Goal: Transaction & Acquisition: Purchase product/service

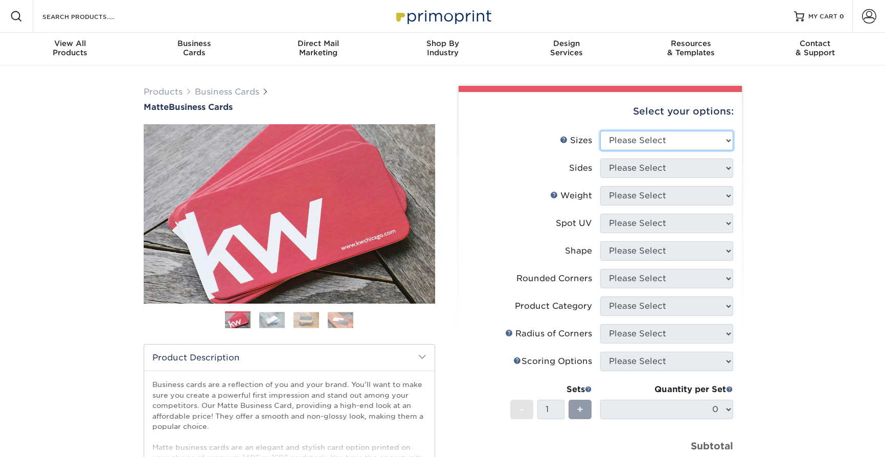
click at [691, 139] on select "Please Select 1.5" x 3.5" - Mini 1.75" x 3.5" - Mini 2" x 2" - Square 2" x 3" -…" at bounding box center [666, 140] width 133 height 19
click at [652, 131] on select "Please Select 1.5" x 3.5" - Mini 1.75" x 3.5" - Mini 2" x 2" - Square 2" x 3" -…" at bounding box center [666, 140] width 133 height 19
select select "2.00x3.50"
click at [600, 131] on select "Please Select 1.5" x 3.5" - Mini 1.75" x 3.5" - Mini 2" x 2" - Square 2" x 3" -…" at bounding box center [666, 140] width 133 height 19
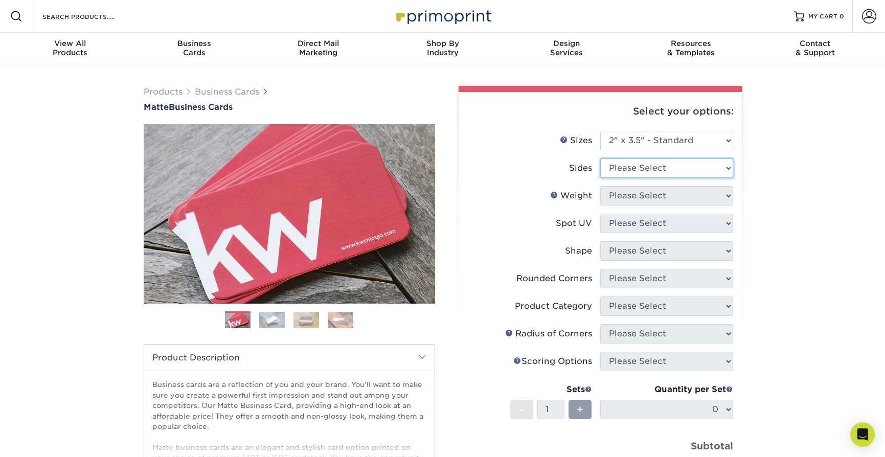
click at [670, 175] on select "Please Select Print Both Sides Print Front Only" at bounding box center [666, 167] width 133 height 19
select select "13abbda7-1d64-4f25-8bb2-c179b224825d"
click at [600, 158] on select "Please Select Print Both Sides Print Front Only" at bounding box center [666, 167] width 133 height 19
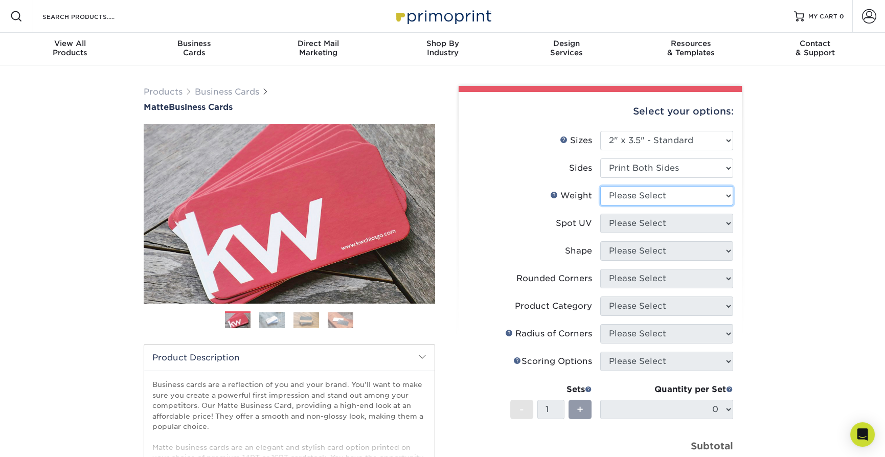
click at [671, 193] on select "Please Select 16PT 14PT" at bounding box center [666, 195] width 133 height 19
click at [556, 197] on link "Weight Help" at bounding box center [554, 195] width 8 height 8
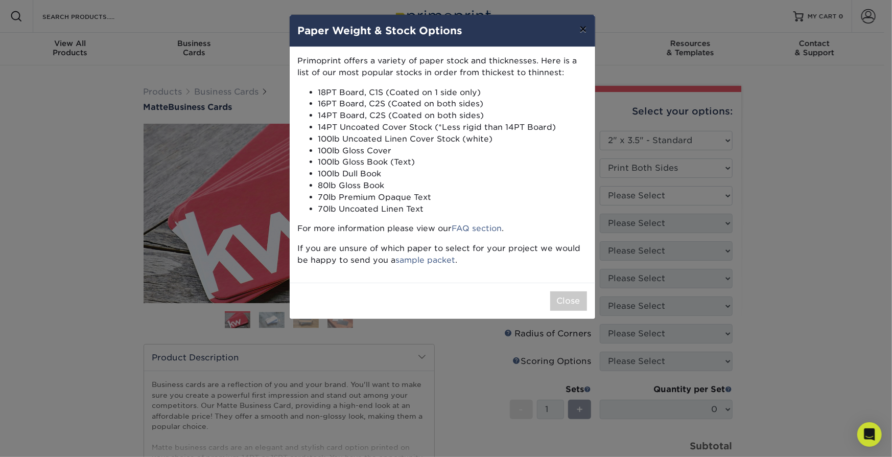
click at [579, 20] on button "×" at bounding box center [583, 29] width 24 height 29
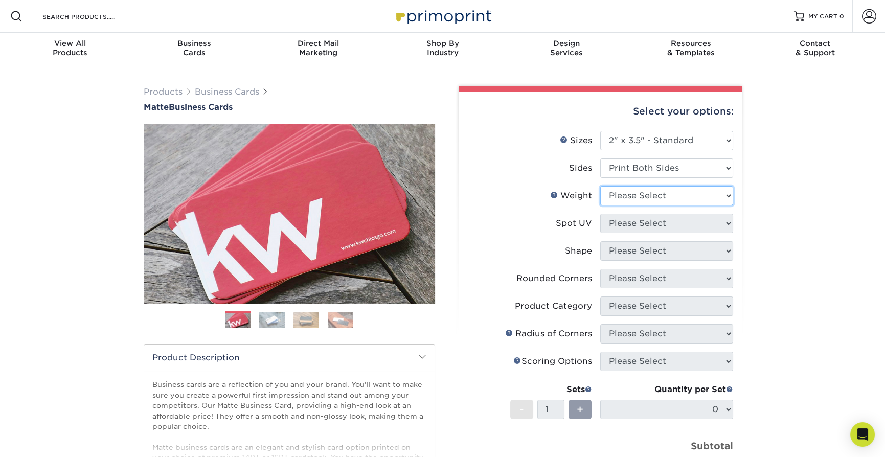
click at [641, 195] on select "Please Select 16PT 14PT" at bounding box center [666, 195] width 133 height 19
click at [600, 186] on select "Please Select 16PT 14PT" at bounding box center [666, 195] width 133 height 19
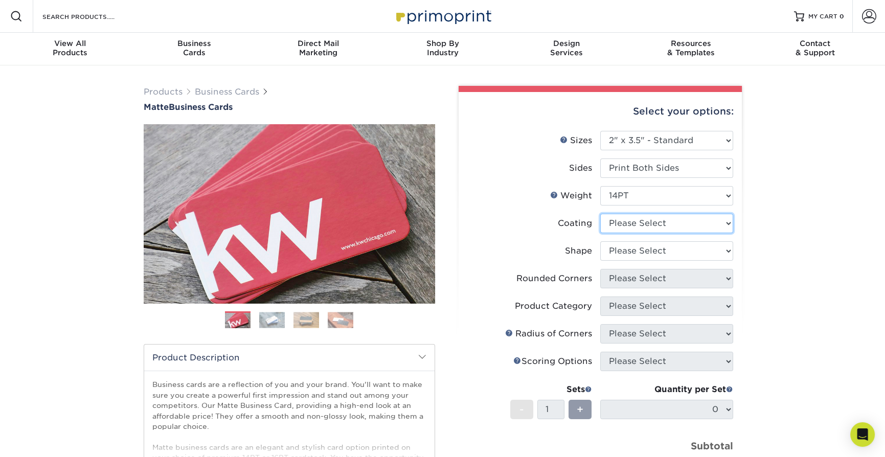
click at [633, 221] on select at bounding box center [666, 223] width 133 height 19
drag, startPoint x: 645, startPoint y: 216, endPoint x: 648, endPoint y: 200, distance: 15.5
click at [647, 212] on ul "Sizes Help Sizes Please Select 1.5" x 3.5" - Mini 1.75" x 3.5" - Mini 2" x 2" -…" at bounding box center [600, 310] width 267 height 359
drag, startPoint x: 647, startPoint y: 195, endPoint x: 644, endPoint y: 202, distance: 7.3
click at [647, 195] on select "Please Select 16PT 14PT" at bounding box center [666, 195] width 133 height 19
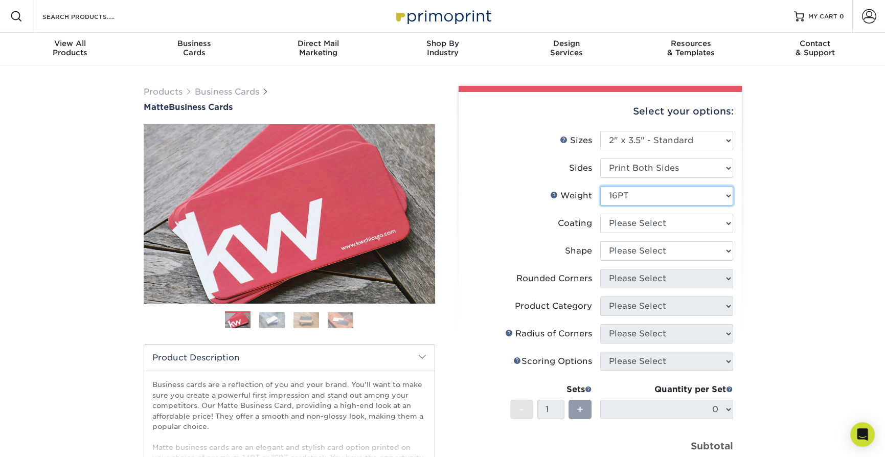
click at [600, 186] on select "Please Select 16PT 14PT" at bounding box center [666, 195] width 133 height 19
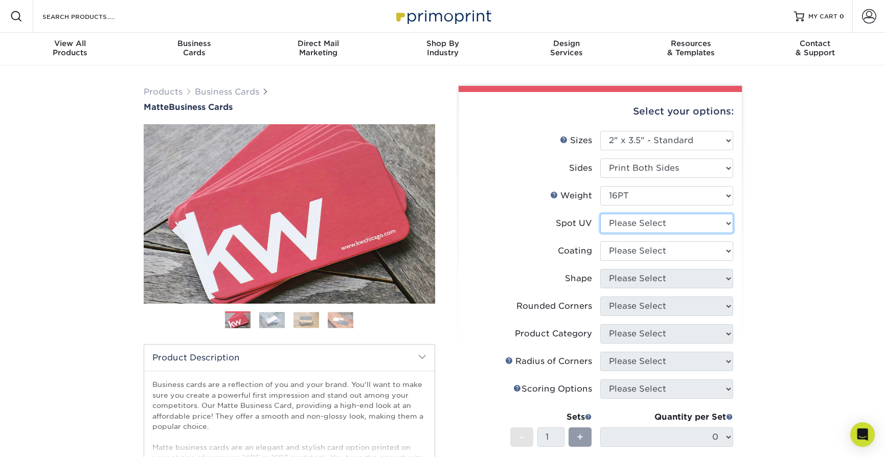
click at [643, 223] on select "Please Select No Spot UV Front and Back (Both Sides) Front Only Back Only" at bounding box center [666, 223] width 133 height 19
click at [558, 251] on div "Coating" at bounding box center [575, 251] width 34 height 12
click at [658, 257] on select at bounding box center [666, 250] width 133 height 19
drag, startPoint x: 662, startPoint y: 252, endPoint x: 653, endPoint y: 241, distance: 14.5
click at [662, 252] on select at bounding box center [666, 250] width 133 height 19
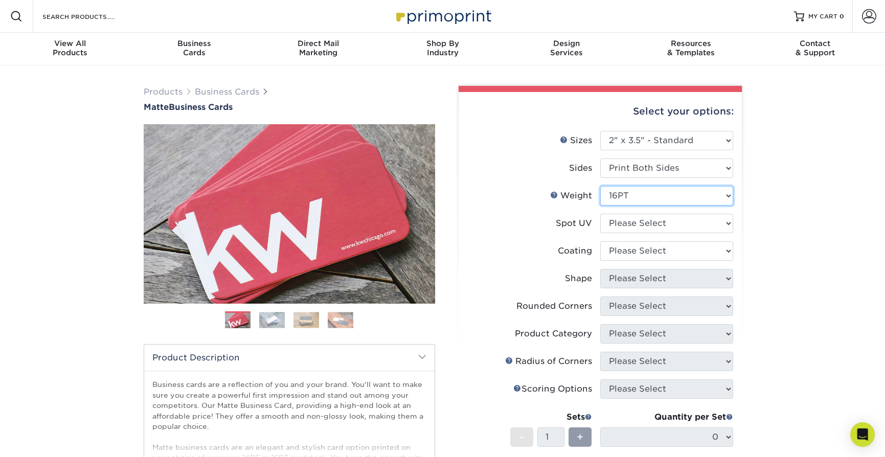
click at [629, 194] on select "Please Select 16PT 14PT" at bounding box center [666, 195] width 133 height 19
select select "14PT"
click at [600, 186] on select "Please Select 16PT 14PT" at bounding box center [666, 195] width 133 height 19
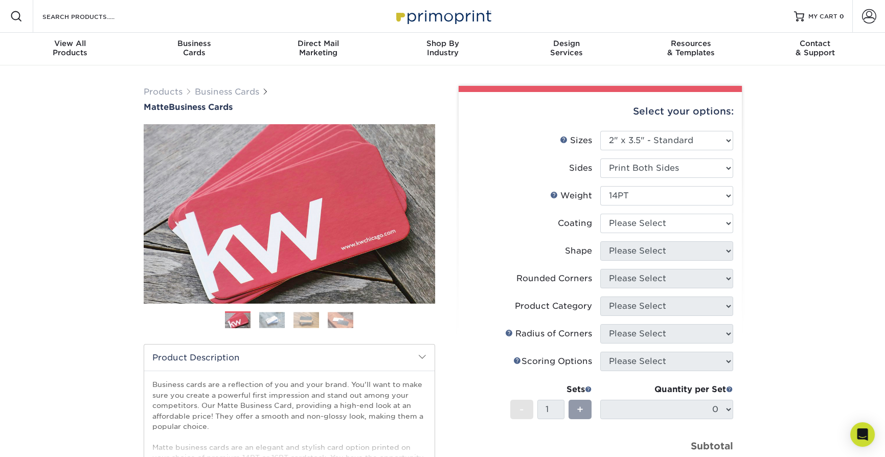
click at [660, 237] on li "Coating" at bounding box center [600, 228] width 266 height 28
click at [647, 234] on li "Coating" at bounding box center [600, 228] width 266 height 28
click at [648, 227] on select at bounding box center [666, 223] width 133 height 19
select select "121bb7b5-3b4d-429f-bd8d-bbf80e953313"
click at [600, 214] on select at bounding box center [666, 223] width 133 height 19
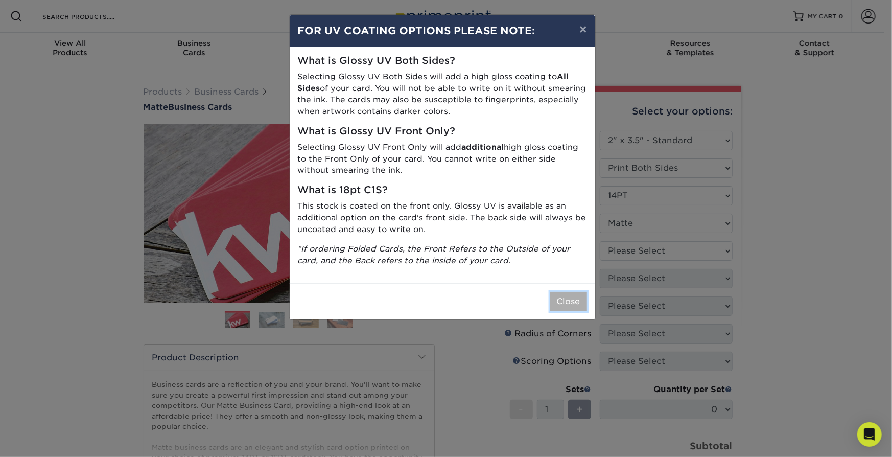
click at [556, 301] on button "Close" at bounding box center [568, 301] width 37 height 19
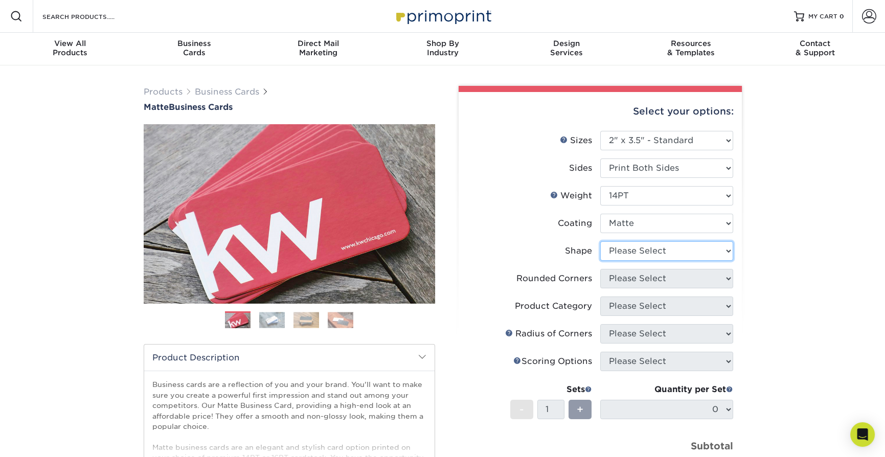
click at [632, 246] on select "Please Select Standard" at bounding box center [666, 250] width 133 height 19
select select "standard"
click at [600, 241] on select "Please Select Standard" at bounding box center [666, 250] width 133 height 19
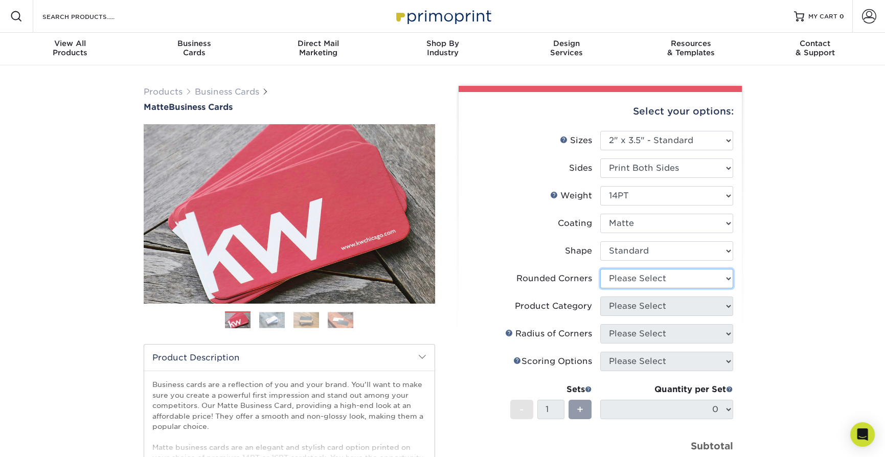
click at [642, 274] on select "Please Select Yes - Round 2 Corners Yes - Round 4 Corners No" at bounding box center [666, 278] width 133 height 19
select select "0"
click at [600, 269] on select "Please Select Yes - Round 2 Corners Yes - Round 4 Corners No" at bounding box center [666, 278] width 133 height 19
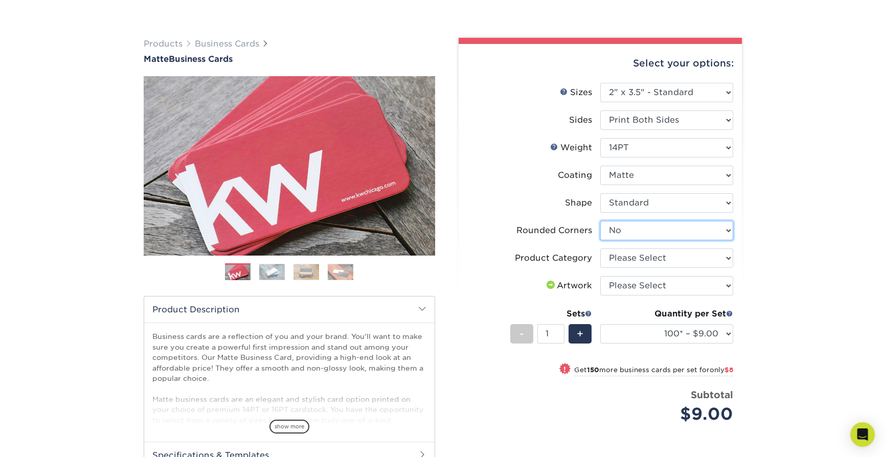
scroll to position [102, 0]
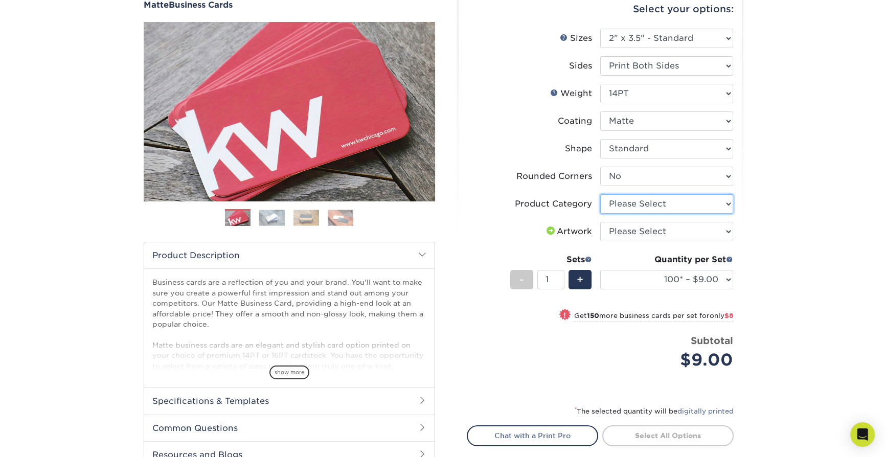
click at [687, 205] on select "Please Select Business Cards" at bounding box center [666, 203] width 133 height 19
select select "3b5148f1-0588-4f88-a218-97bcfdce65c1"
click at [600, 194] on select "Please Select Business Cards" at bounding box center [666, 203] width 133 height 19
click at [664, 229] on select "Please Select I will upload files I need a design - $100" at bounding box center [666, 231] width 133 height 19
select select "upload"
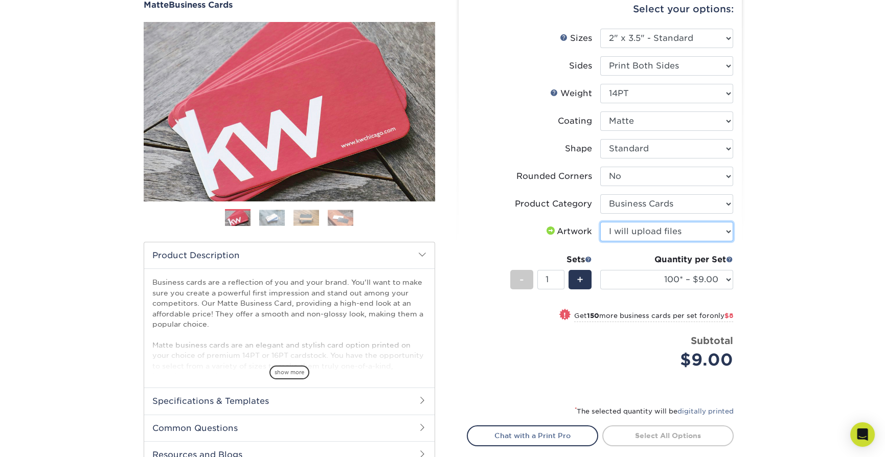
click at [600, 222] on select "Please Select I will upload files I need a design - $100" at bounding box center [666, 231] width 133 height 19
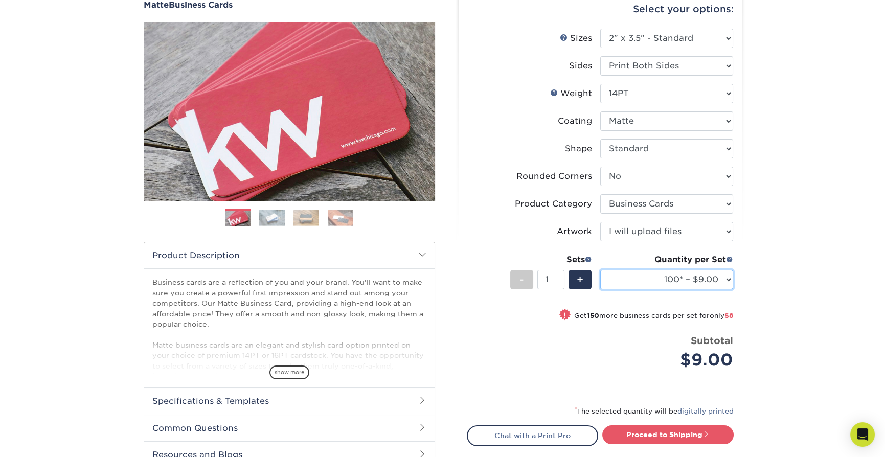
click at [654, 284] on select "100* – $9.00 250* – $17.00 500 – $33.00 1000 – $42.00 2500 – $75.00 5000 – $143…" at bounding box center [666, 279] width 133 height 19
select select "1000 – $42.00"
click at [600, 270] on select "100* – $9.00 250* – $17.00 500 – $33.00 1000 – $42.00 2500 – $75.00 5000 – $143…" at bounding box center [666, 279] width 133 height 19
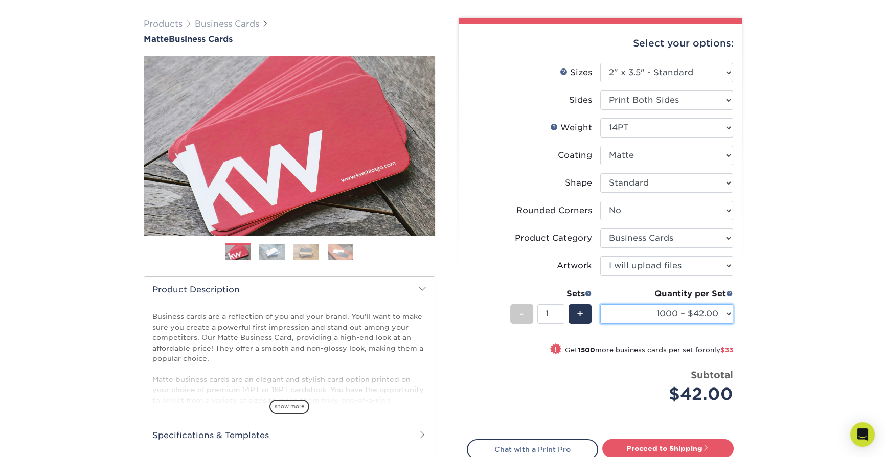
scroll to position [51, 0]
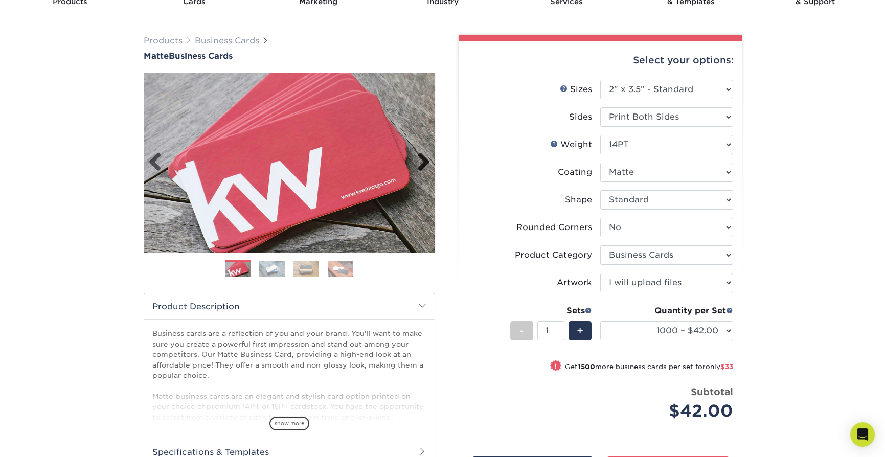
click at [428, 154] on link "Next" at bounding box center [419, 162] width 20 height 20
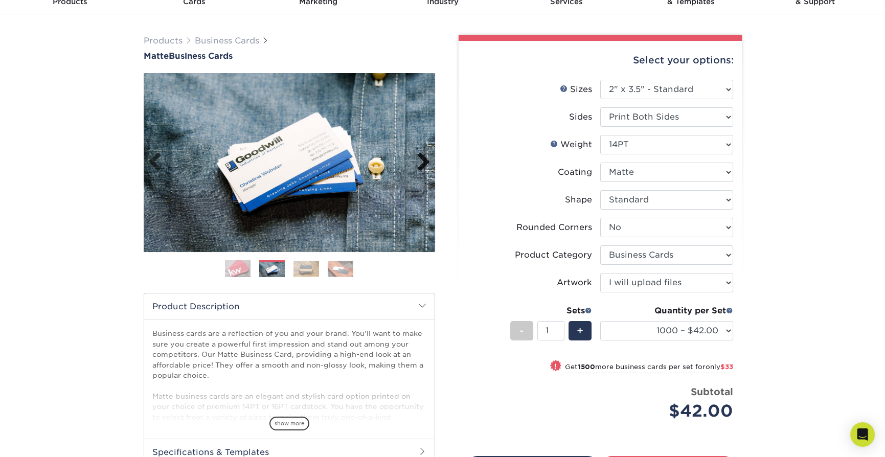
click at [428, 154] on link "Next" at bounding box center [419, 162] width 20 height 20
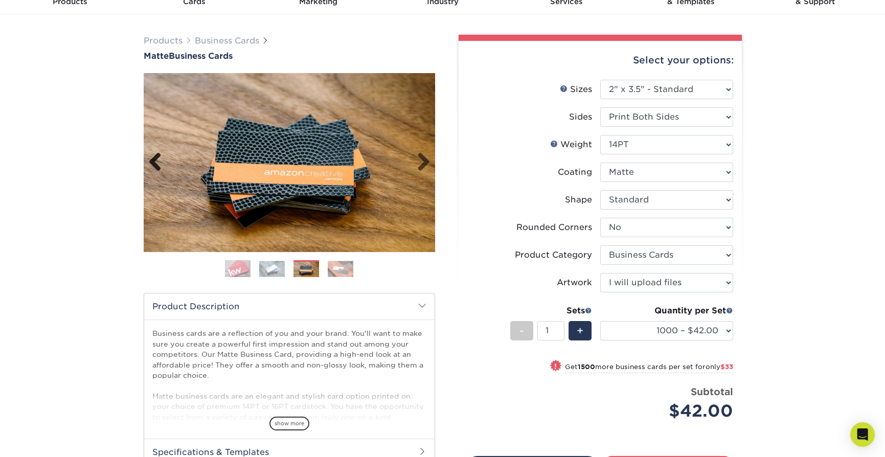
click at [156, 164] on link "Previous" at bounding box center [159, 162] width 20 height 20
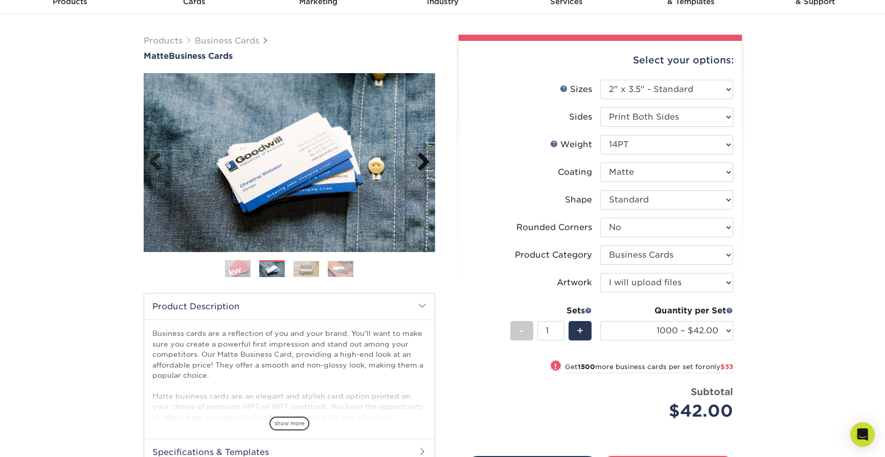
click at [422, 163] on link "Next" at bounding box center [419, 162] width 20 height 20
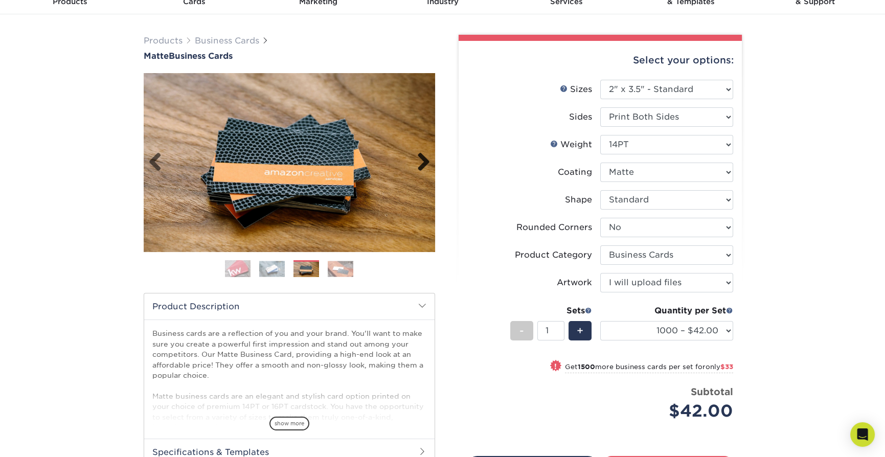
click at [422, 163] on link "Next" at bounding box center [419, 162] width 20 height 20
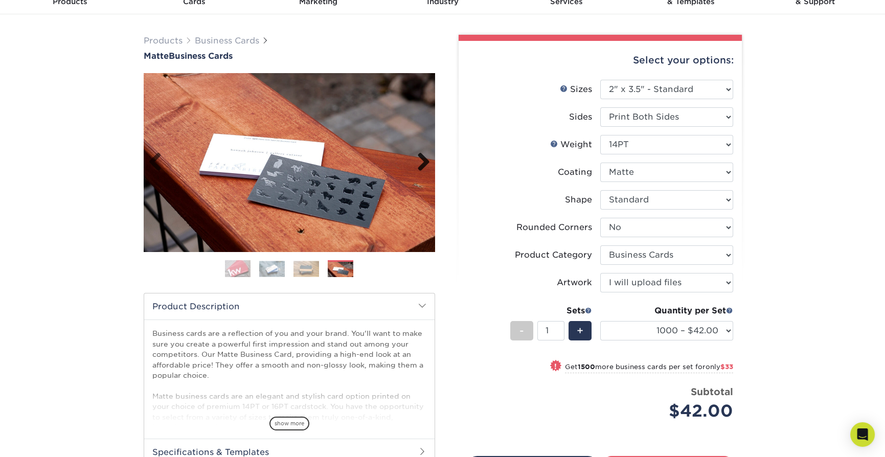
click at [419, 168] on link "Next" at bounding box center [419, 162] width 20 height 20
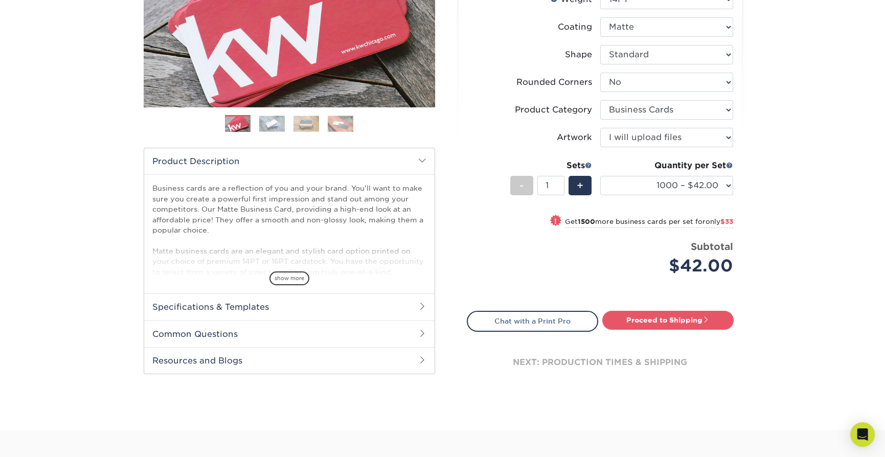
scroll to position [204, 0]
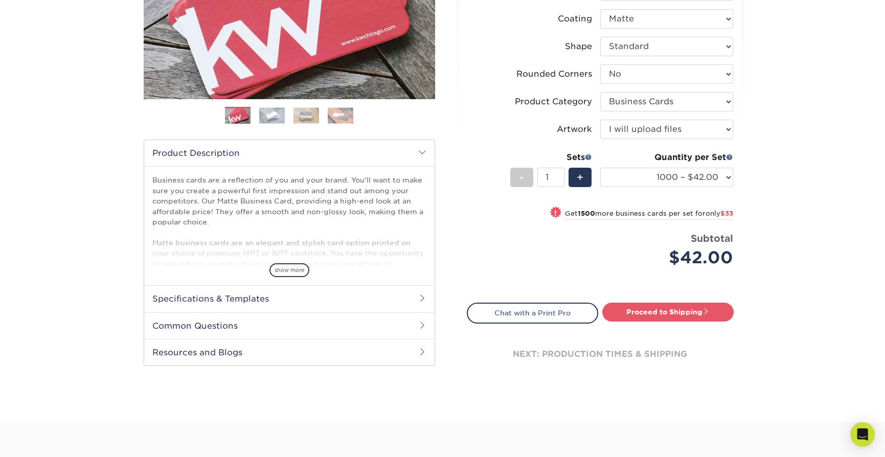
click at [338, 295] on h2 "Specifications & Templates" at bounding box center [289, 298] width 290 height 27
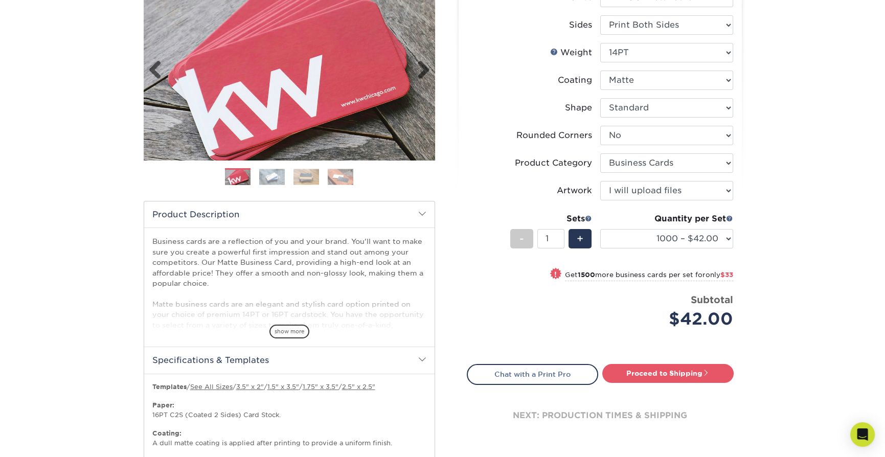
scroll to position [102, 0]
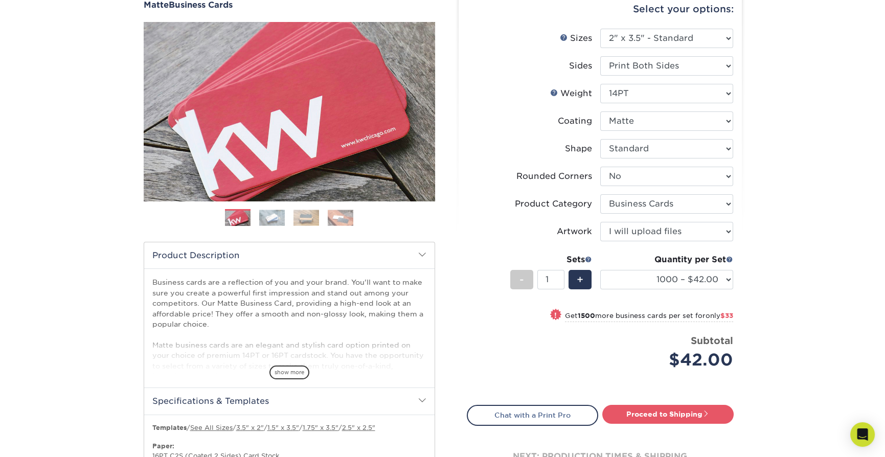
click at [422, 252] on span at bounding box center [422, 254] width 8 height 8
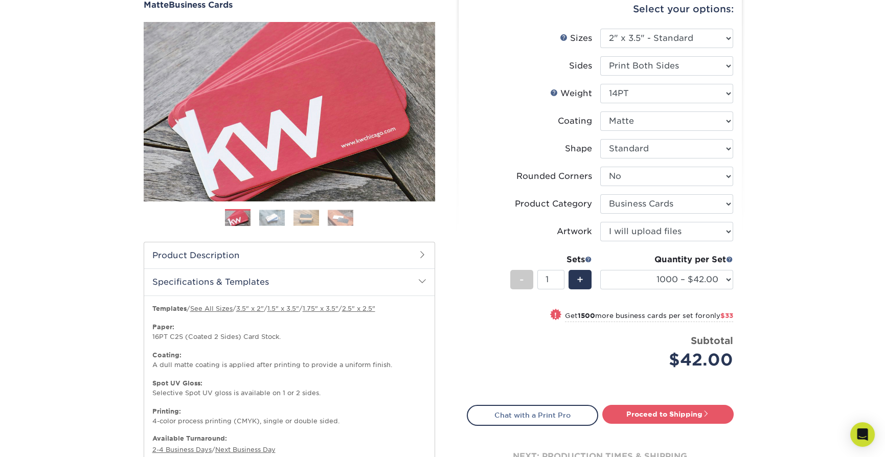
click at [420, 254] on span at bounding box center [422, 254] width 8 height 8
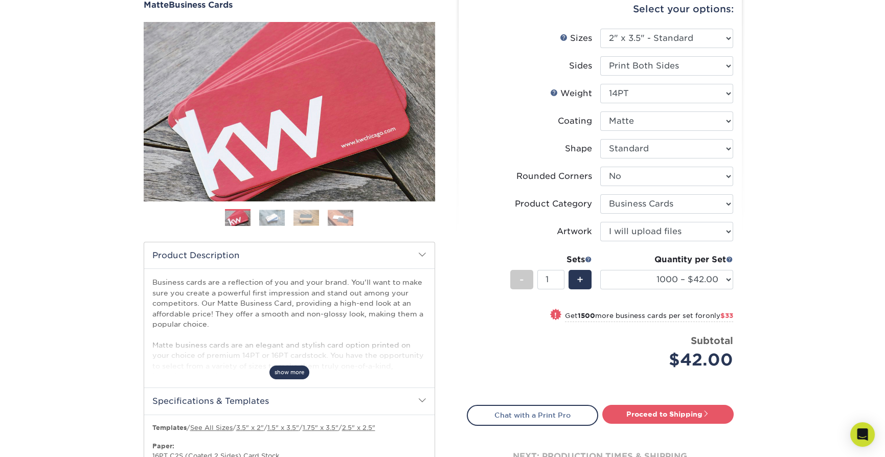
click at [291, 370] on span "show more" at bounding box center [289, 372] width 40 height 14
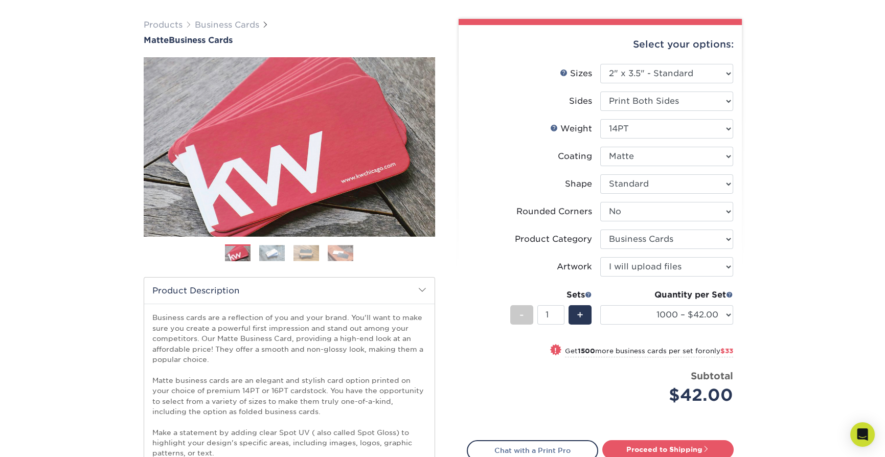
scroll to position [0, 0]
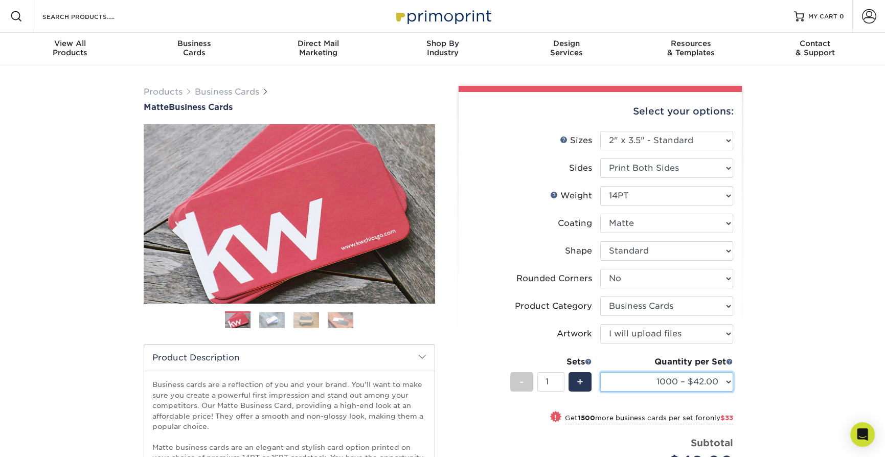
click at [723, 385] on select "100* – $9.00 250* – $17.00 500 – $33.00 1000 – $42.00 2500 – $75.00 5000 – $143…" at bounding box center [666, 381] width 133 height 19
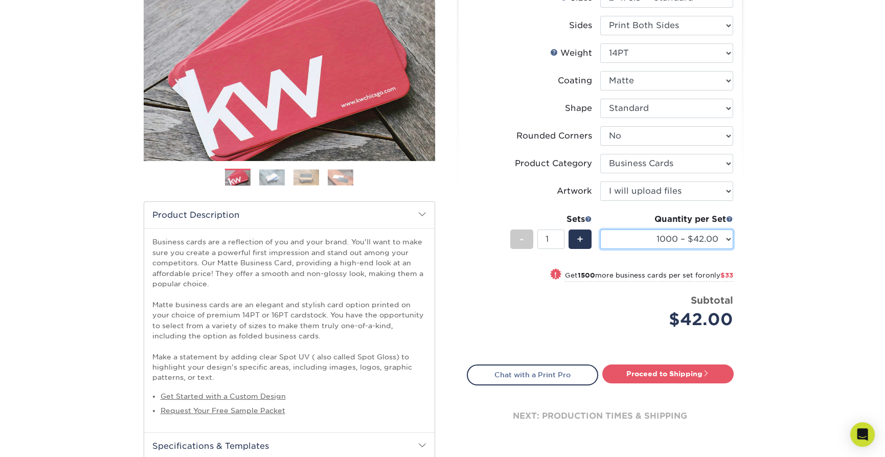
scroll to position [153, 0]
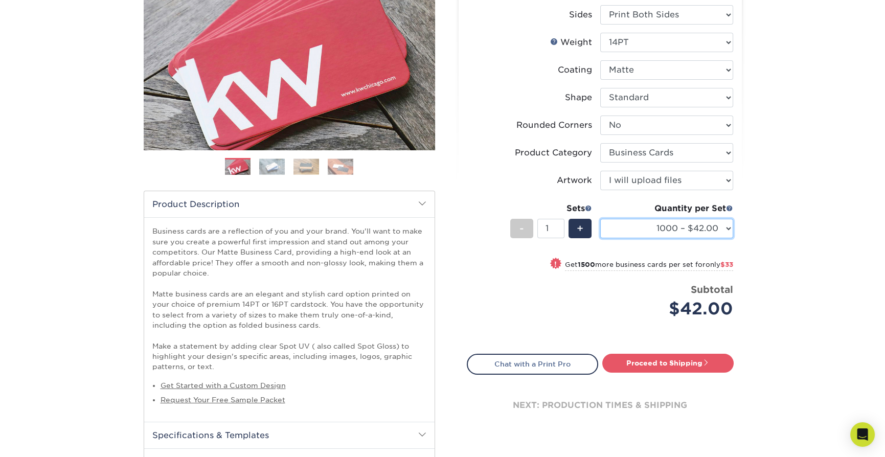
click at [712, 224] on select "100* – $9.00 250* – $17.00 500 – $33.00 1000 – $42.00 2500 – $75.00 5000 – $143…" at bounding box center [666, 228] width 133 height 19
click at [711, 232] on select "100* – $9.00 250* – $17.00 500 – $33.00 1000 – $42.00 2500 – $75.00 5000 – $143…" at bounding box center [666, 228] width 133 height 19
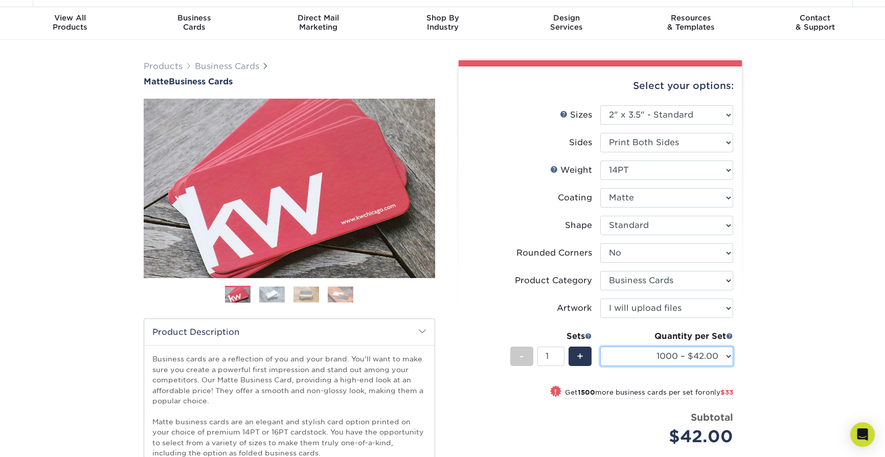
scroll to position [102, 0]
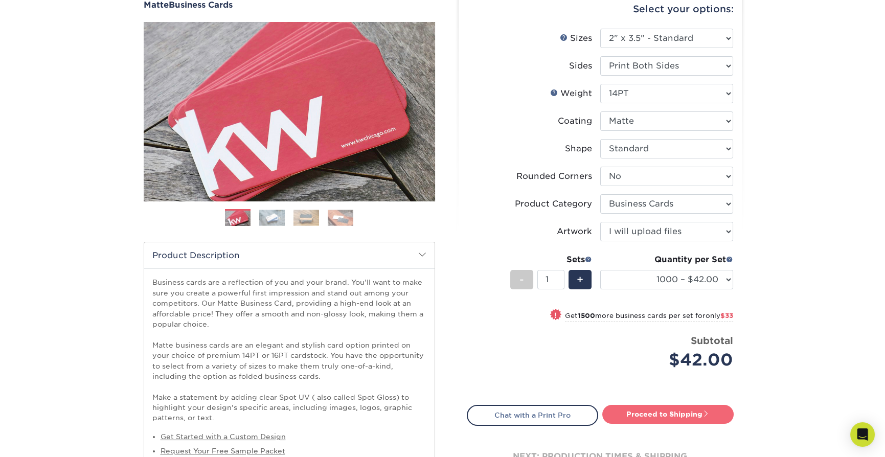
click at [710, 411] on link "Proceed to Shipping" at bounding box center [667, 414] width 131 height 18
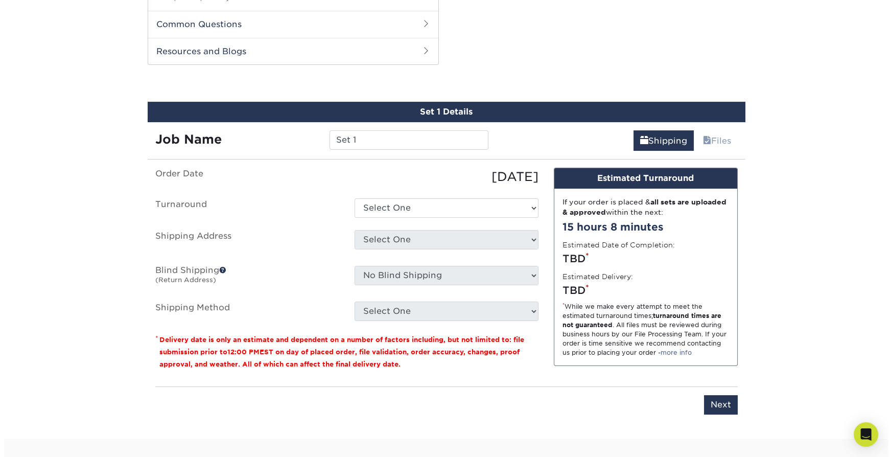
scroll to position [782, 0]
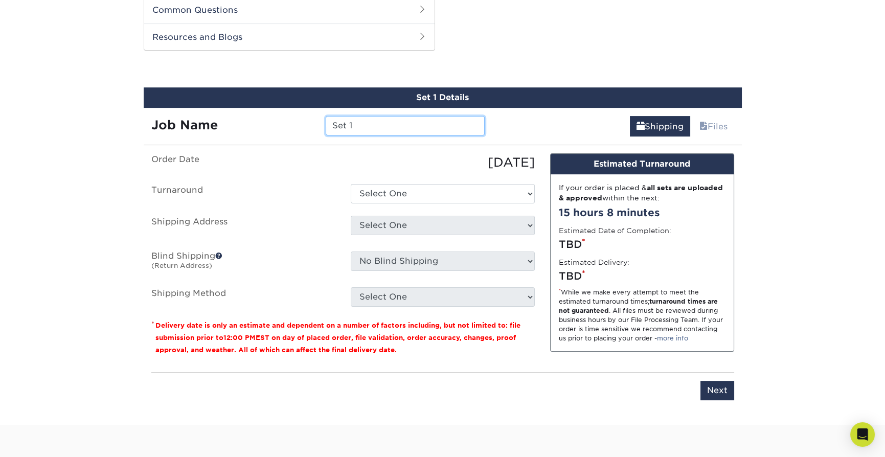
drag, startPoint x: 374, startPoint y: 122, endPoint x: 261, endPoint y: 115, distance: 113.2
click at [261, 116] on div "Job Name Set 1" at bounding box center [318, 125] width 349 height 19
type input "VH Card Order #1"
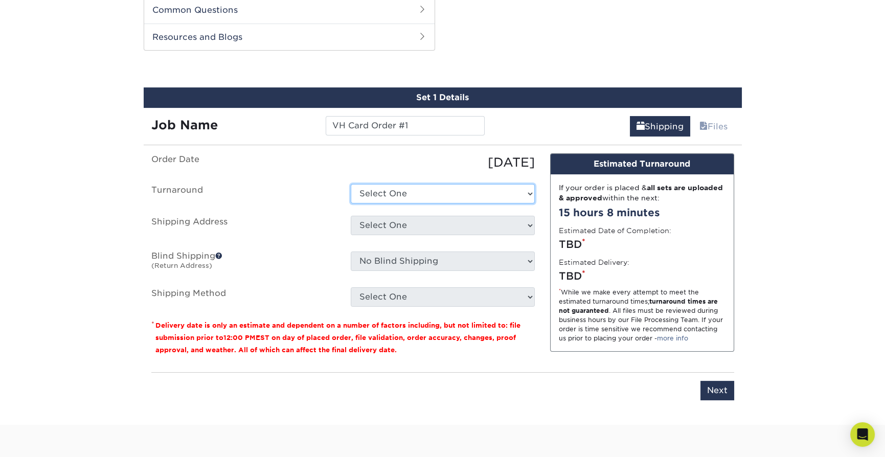
click at [413, 192] on select "Select One 2-4 Business Days 2 Day Next Business Day" at bounding box center [443, 193] width 184 height 19
click at [414, 191] on select "Select One 2-4 Business Days 2 Day Next Business Day" at bounding box center [443, 193] width 184 height 19
click at [414, 192] on select "Select One 2-4 Business Days 2 Day Next Business Day" at bounding box center [443, 193] width 184 height 19
select select "bbae0db4-e4ea-4d4a-8a0b-eb00eeb16e68"
click at [351, 184] on select "Select One 2-4 Business Days 2 Day Next Business Day" at bounding box center [443, 193] width 184 height 19
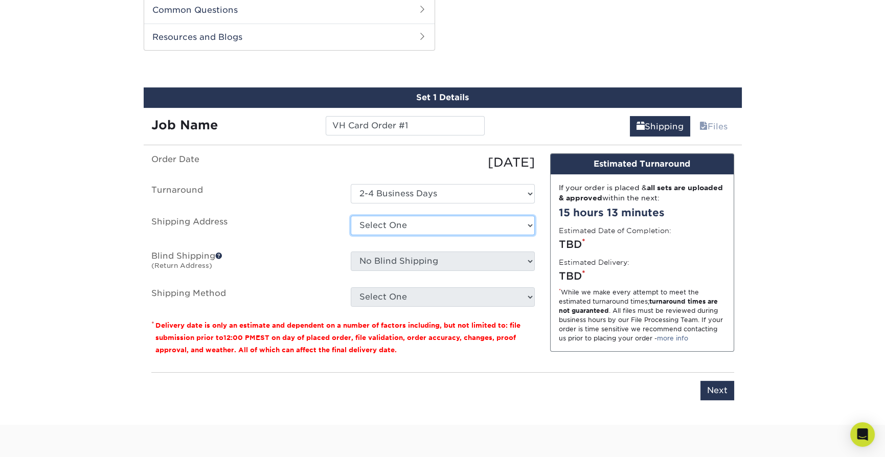
click at [424, 220] on select "Select One + Add New Address - Login" at bounding box center [443, 225] width 184 height 19
select select "newaddress"
click at [351, 216] on select "Select One + Add New Address - Login" at bounding box center [443, 225] width 184 height 19
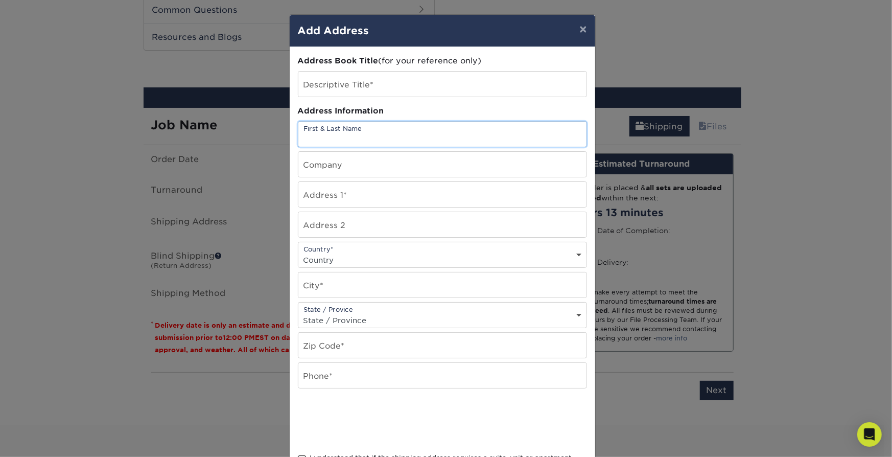
click at [360, 139] on input "text" at bounding box center [442, 134] width 288 height 25
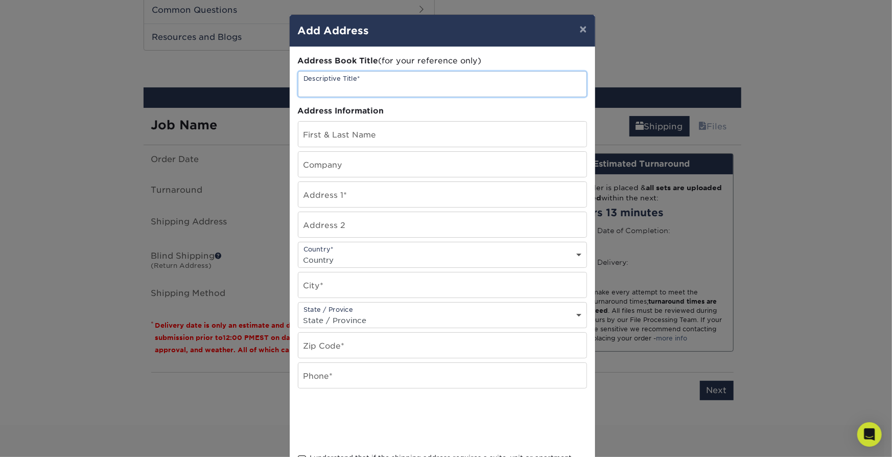
click at [378, 92] on input "text" at bounding box center [442, 84] width 288 height 25
type input "Biz"
click at [378, 125] on input "text" at bounding box center [442, 134] width 288 height 25
type input "Oscar Martinez"
type input "2226 E Polk St"
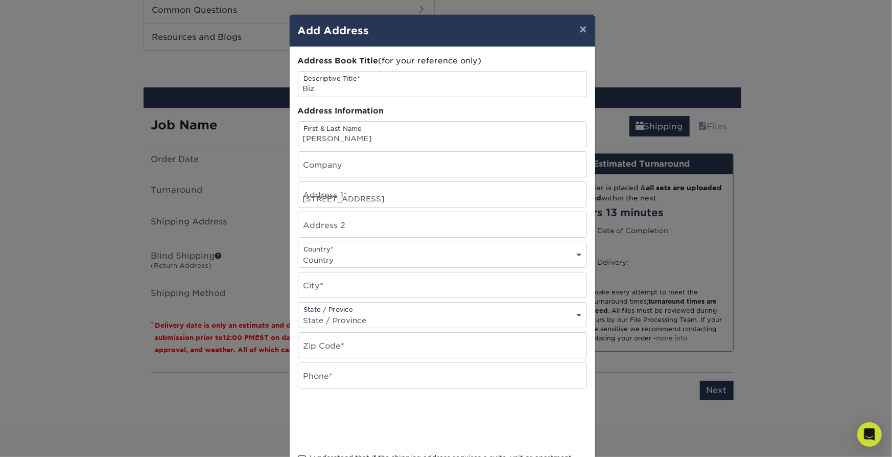
select select "US"
type input "Phoenix"
select select "AZ"
type input "85006"
type input "6028728024"
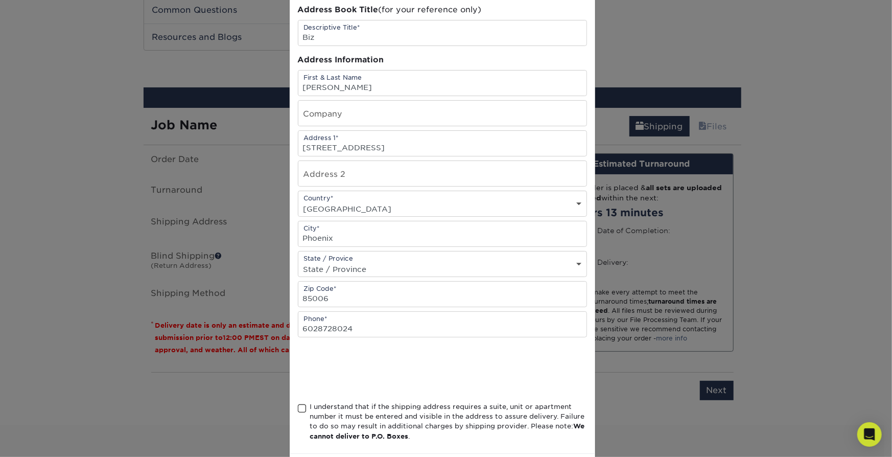
scroll to position [97, 0]
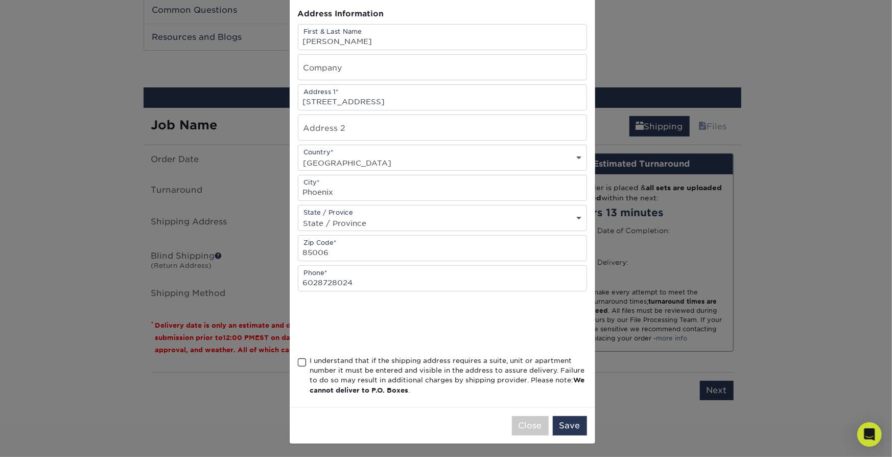
click at [330, 365] on div "I understand that if the shipping address requires a suite, unit or apartment n…" at bounding box center [448, 376] width 277 height 40
click at [0, 0] on input "I understand that if the shipping address requires a suite, unit or apartment n…" at bounding box center [0, 0] width 0 height 0
click at [571, 425] on button "Save" at bounding box center [570, 425] width 34 height 19
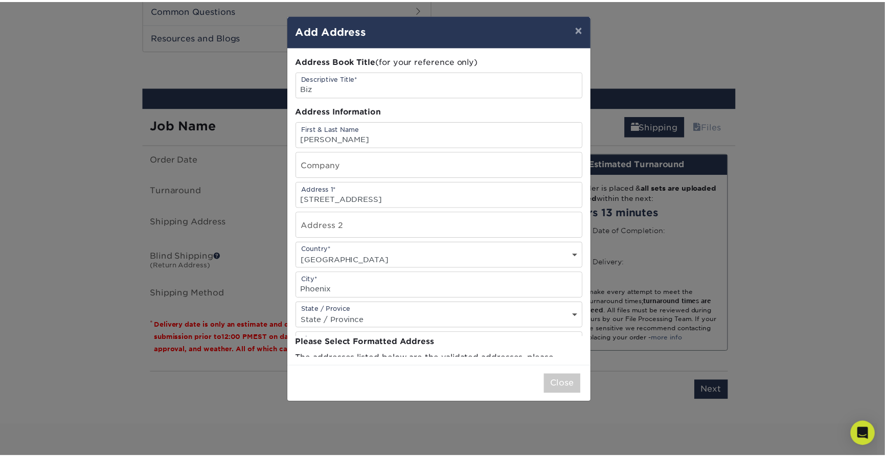
scroll to position [0, 0]
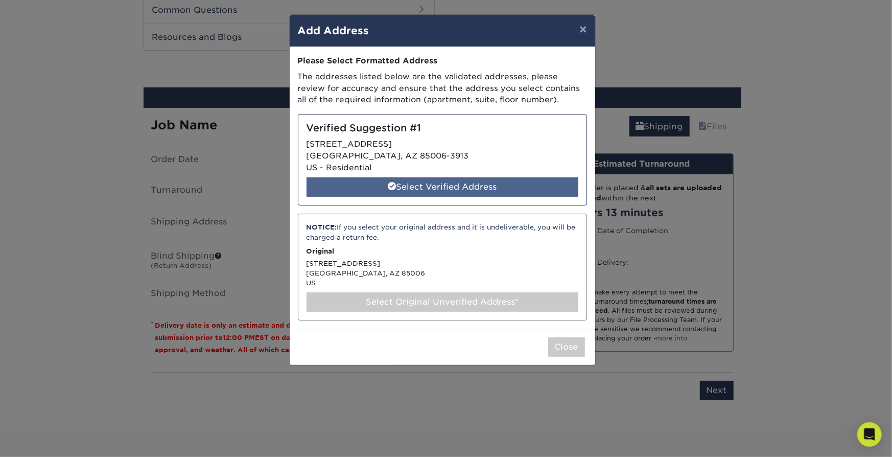
click at [464, 190] on div "Select Verified Address" at bounding box center [443, 186] width 272 height 19
select select "285801"
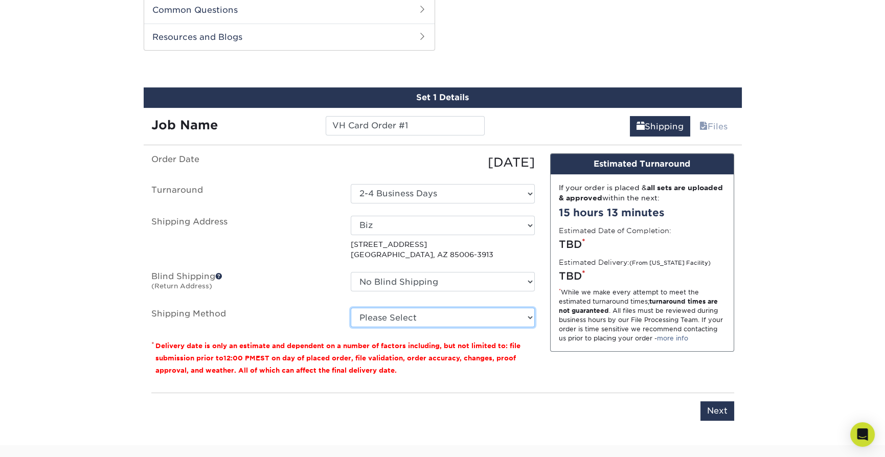
click at [417, 314] on select "Please Select Ground Shipping (+$8.96) 3 Day Shipping Service (+$20.04) 2 Day A…" at bounding box center [443, 317] width 184 height 19
click at [417, 315] on select "Please Select Ground Shipping (+$8.96) 3 Day Shipping Service (+$20.04) 2 Day A…" at bounding box center [443, 317] width 184 height 19
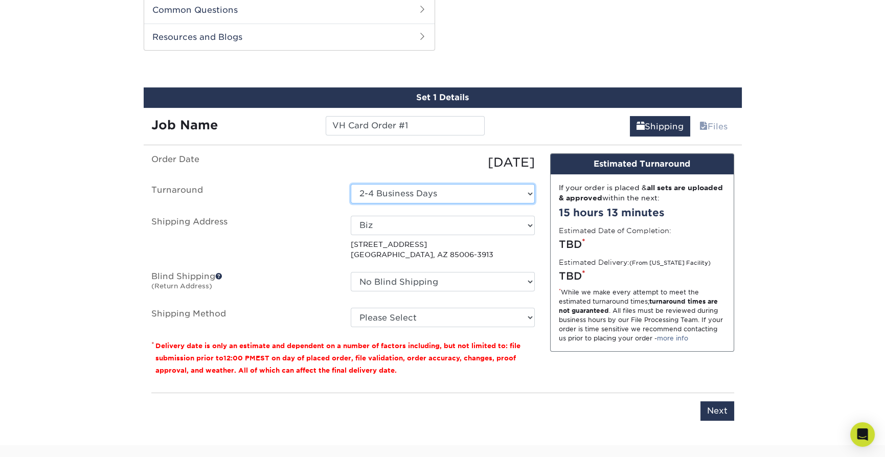
click at [428, 197] on select "Select One 2-4 Business Days 2 Day Next Business Day" at bounding box center [443, 193] width 184 height 19
select select "-1"
click at [351, 184] on select "Select One 2-4 Business Days 2 Day Next Business Day" at bounding box center [443, 193] width 184 height 19
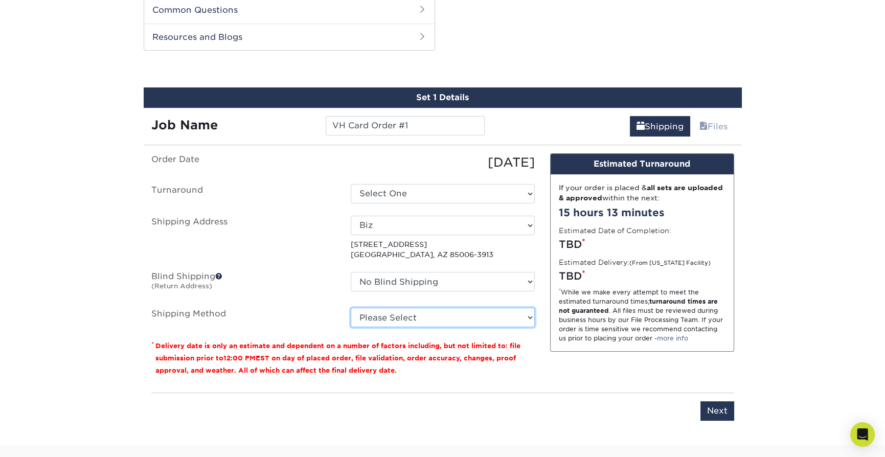
click at [436, 316] on select "Please Select Ground Shipping (+$8.96) 3 Day Shipping Service (+$20.04) 2 Day A…" at bounding box center [443, 317] width 184 height 19
select select "03"
click at [351, 308] on select "Please Select Ground Shipping (+$8.96) 3 Day Shipping Service (+$20.04) 2 Day A…" at bounding box center [443, 317] width 184 height 19
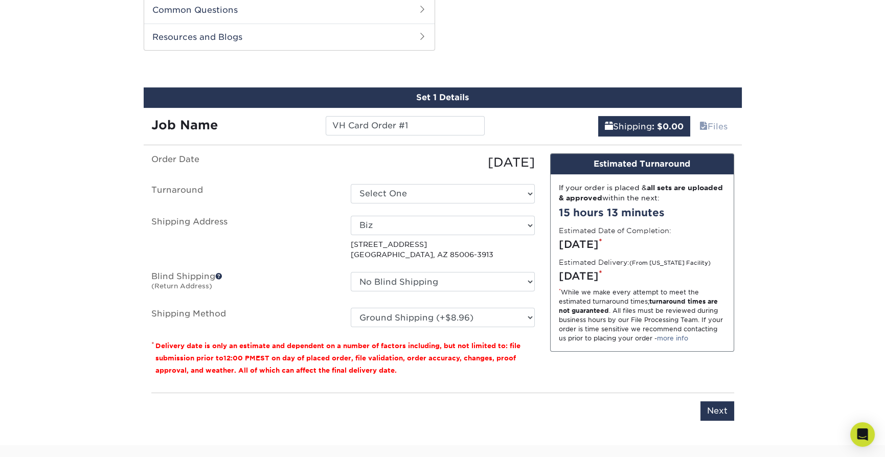
click at [444, 270] on ul "Order Date 09/08/2025 Turnaround Select One 2-4 Business Days 2 Day Next Busine…" at bounding box center [342, 240] width 383 height 174
click at [435, 280] on select "No Blind Shipping + Add New Address" at bounding box center [443, 281] width 184 height 19
click at [435, 279] on select "No Blind Shipping + Add New Address" at bounding box center [443, 281] width 184 height 19
click at [413, 182] on ul "Order Date 09/08/2025 Turnaround Select One 2-4 Business Days 2 Day Next Busine…" at bounding box center [342, 240] width 383 height 174
select select "54041032-aa9f-439f-bce6-51c0ef7913ba"
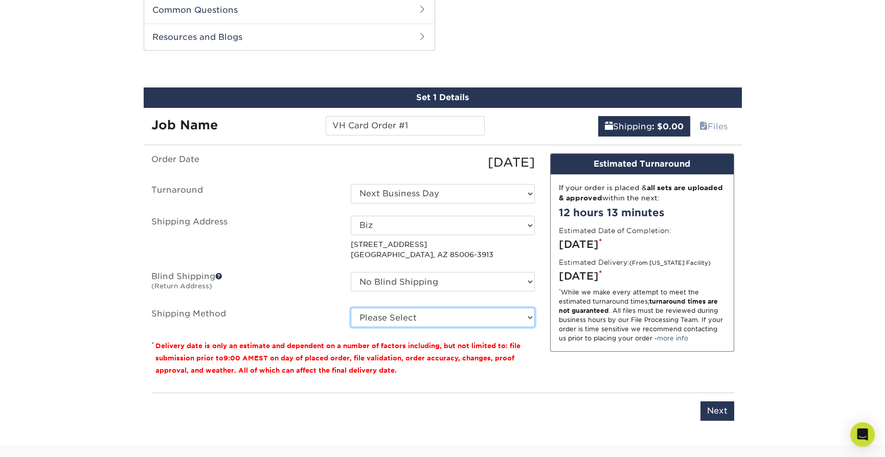
click at [443, 316] on select "Please Select Ground Shipping (+$8.96) 3 Day Shipping Service (+$20.04) 2 Day A…" at bounding box center [443, 317] width 184 height 19
click at [445, 315] on select "Please Select Ground Shipping (+$8.96) 3 Day Shipping Service (+$20.04) 2 Day A…" at bounding box center [443, 317] width 184 height 19
select select "03"
click at [351, 308] on select "Please Select Ground Shipping (+$8.96) 3 Day Shipping Service (+$20.04) 2 Day A…" at bounding box center [443, 317] width 184 height 19
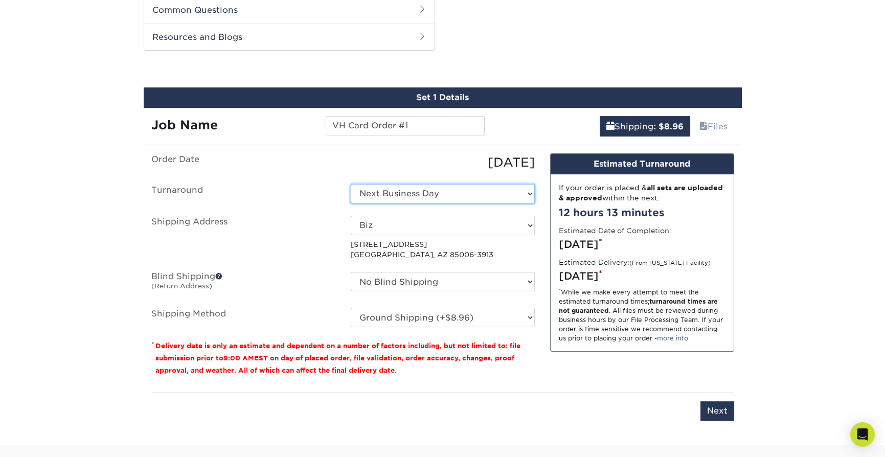
click at [421, 194] on select "Select One 2-4 Business Days 2 Day Next Business Day" at bounding box center [443, 193] width 184 height 19
select select "bbae0db4-e4ea-4d4a-8a0b-eb00eeb16e68"
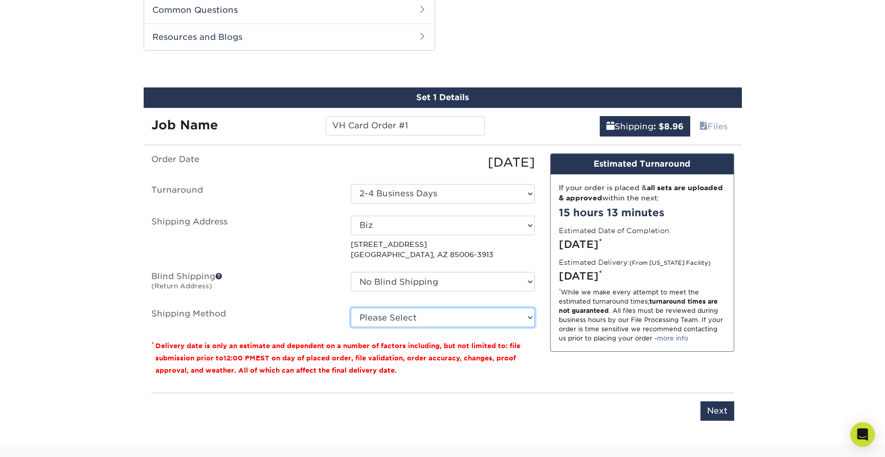
click at [429, 314] on select "Please Select Ground Shipping (+$8.96) 3 Day Shipping Service (+$20.04) 2 Day A…" at bounding box center [443, 317] width 184 height 19
select select "03"
click at [351, 308] on select "Please Select Ground Shipping (+$8.96) 3 Day Shipping Service (+$20.04) 2 Day A…" at bounding box center [443, 317] width 184 height 19
click at [724, 406] on input "Next" at bounding box center [717, 410] width 34 height 19
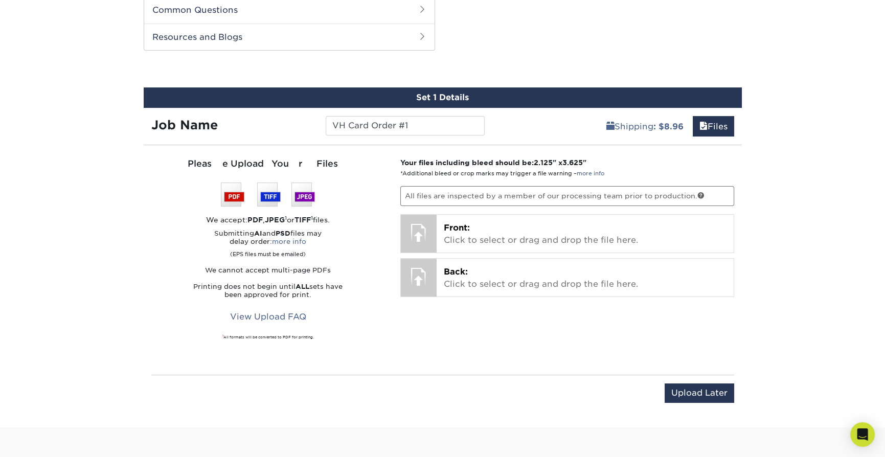
click at [493, 199] on p "All files are inspected by a member of our processing team prior to production." at bounding box center [567, 195] width 334 height 19
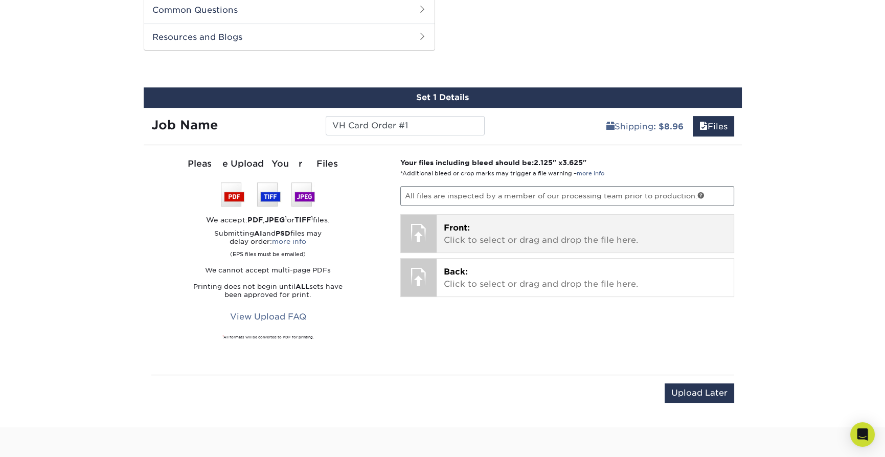
click at [478, 227] on p "Front: Click to select or drag and drop the file here." at bounding box center [585, 234] width 283 height 25
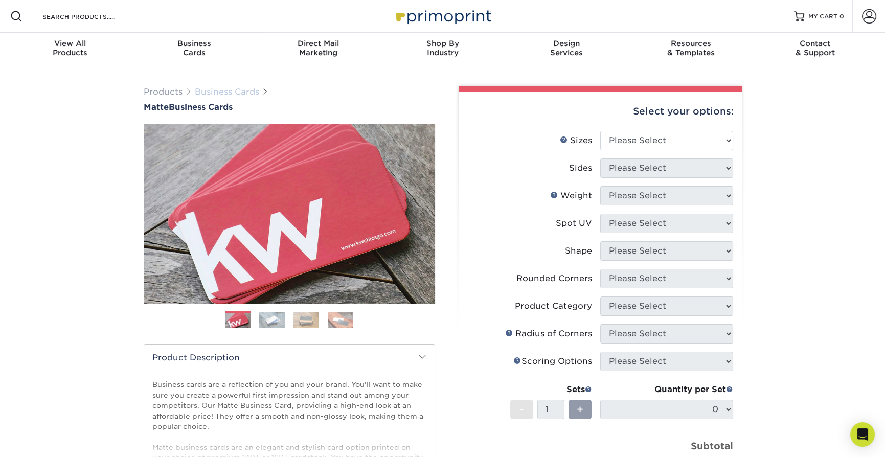
click at [219, 88] on link "Business Cards" at bounding box center [227, 92] width 64 height 10
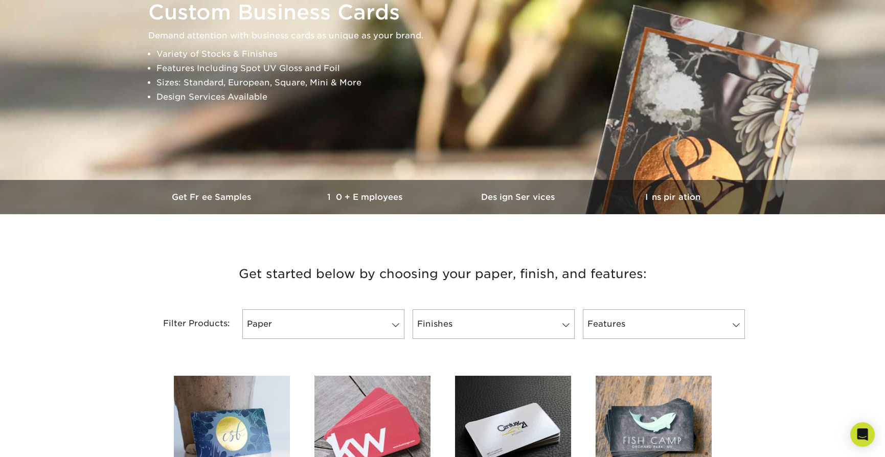
scroll to position [153, 0]
